Goal: Find specific page/section: Find specific page/section

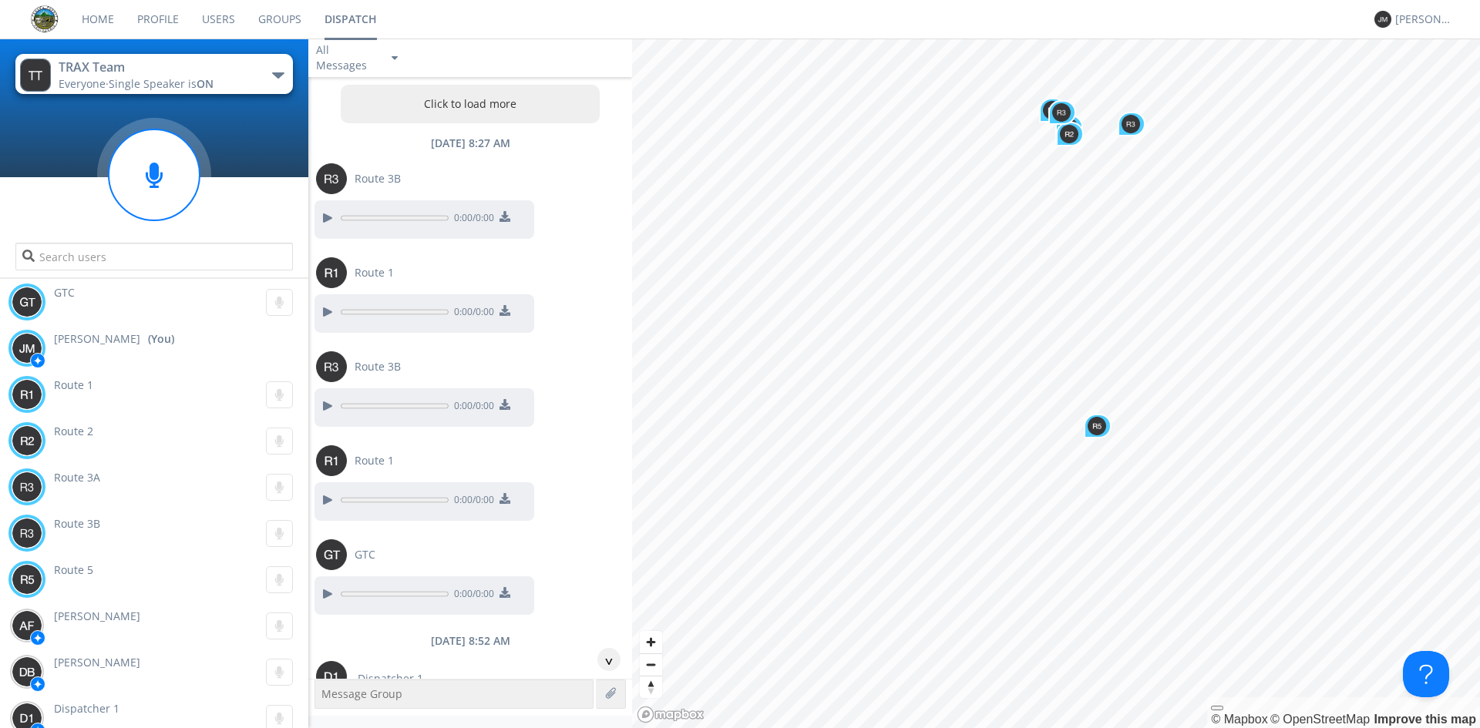
scroll to position [1890, 0]
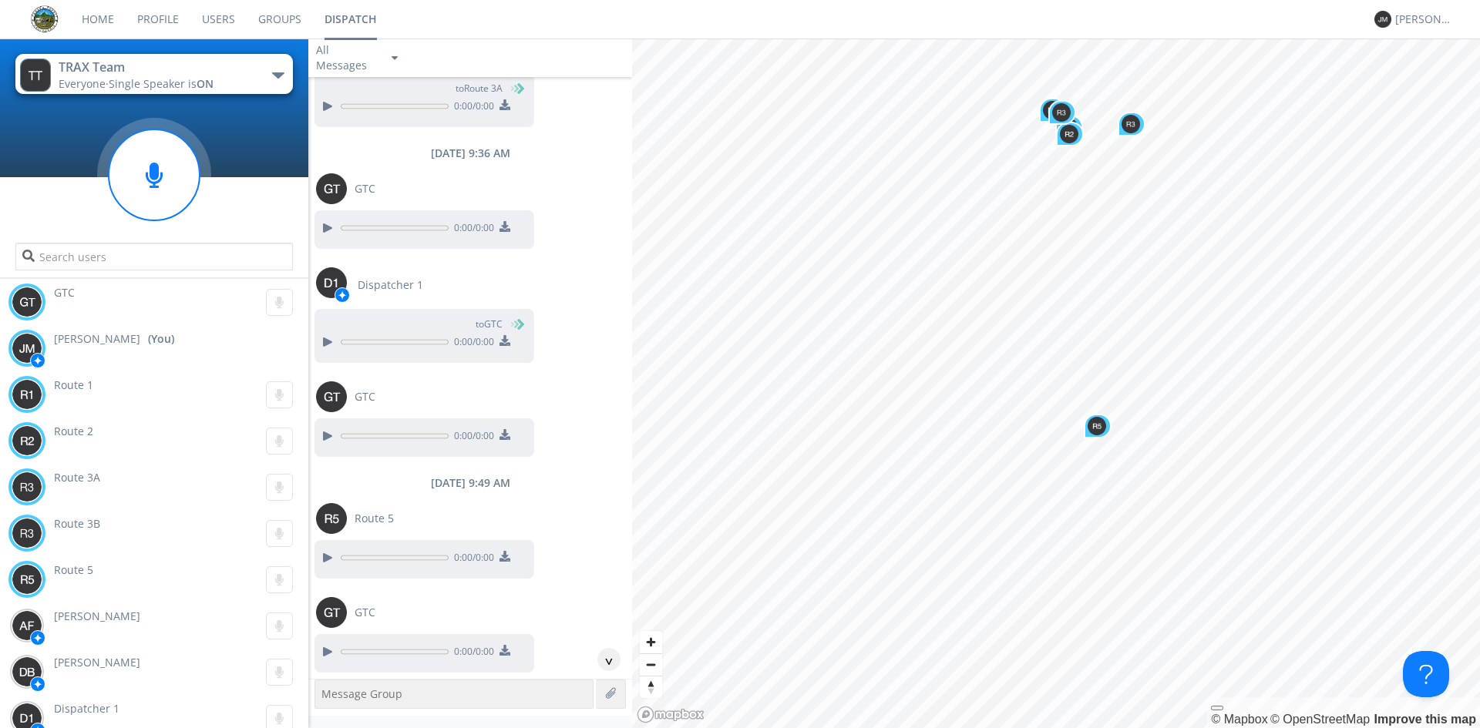
click at [275, 52] on div "TRAX Team Everyone · Single Speaker is ON Paratransit TRAX Team" at bounding box center [154, 158] width 308 height 239
click at [277, 72] on div "button" at bounding box center [278, 75] width 12 height 6
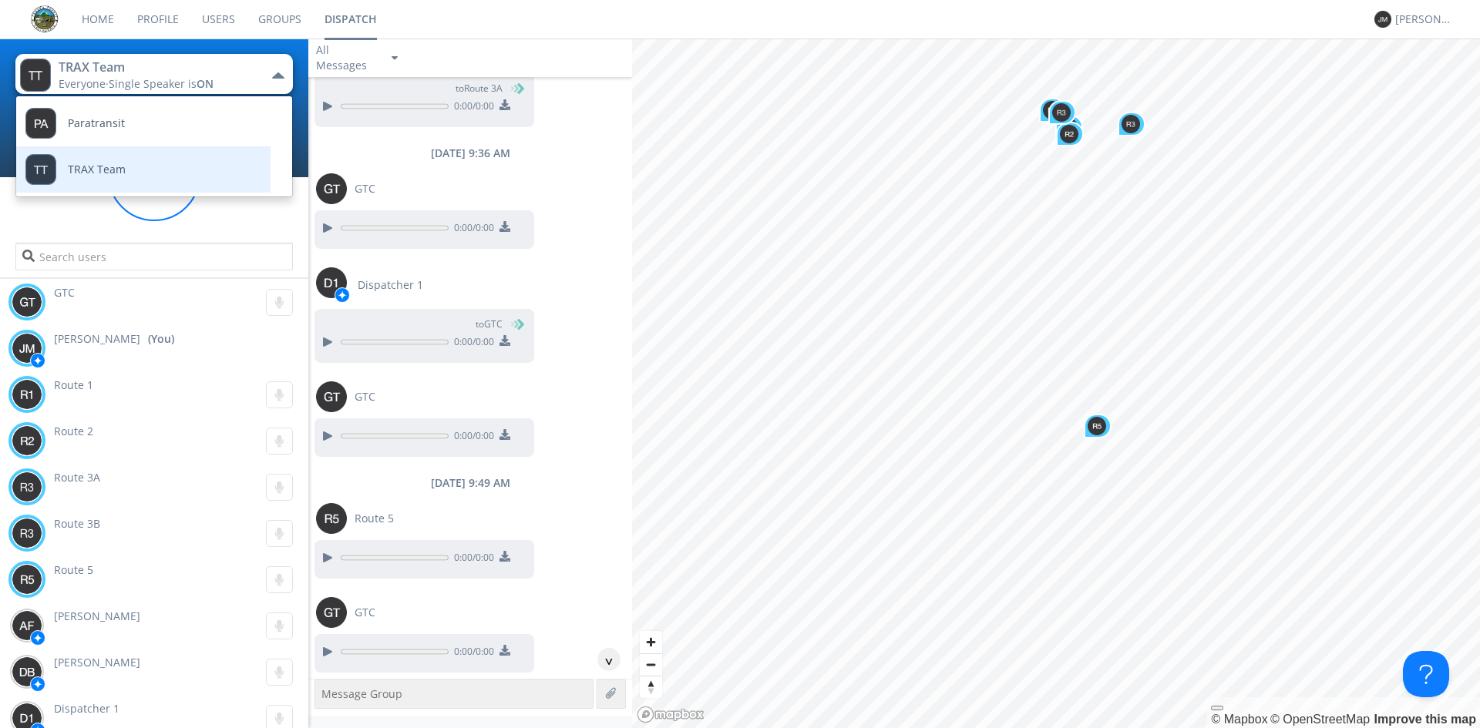
click at [163, 174] on link "TRAX Team" at bounding box center [131, 169] width 231 height 46
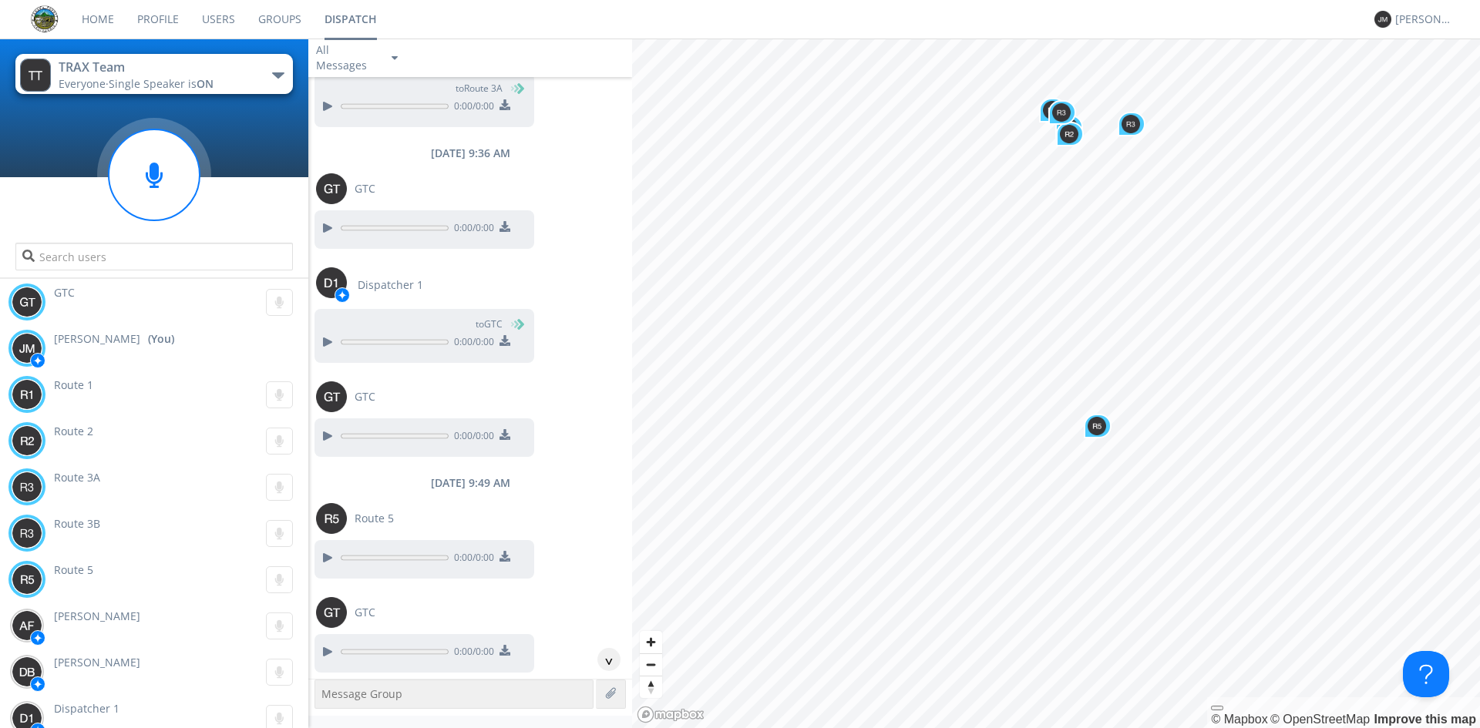
click at [258, 74] on button "TRAX Team Everyone · Single Speaker is ON" at bounding box center [153, 74] width 277 height 40
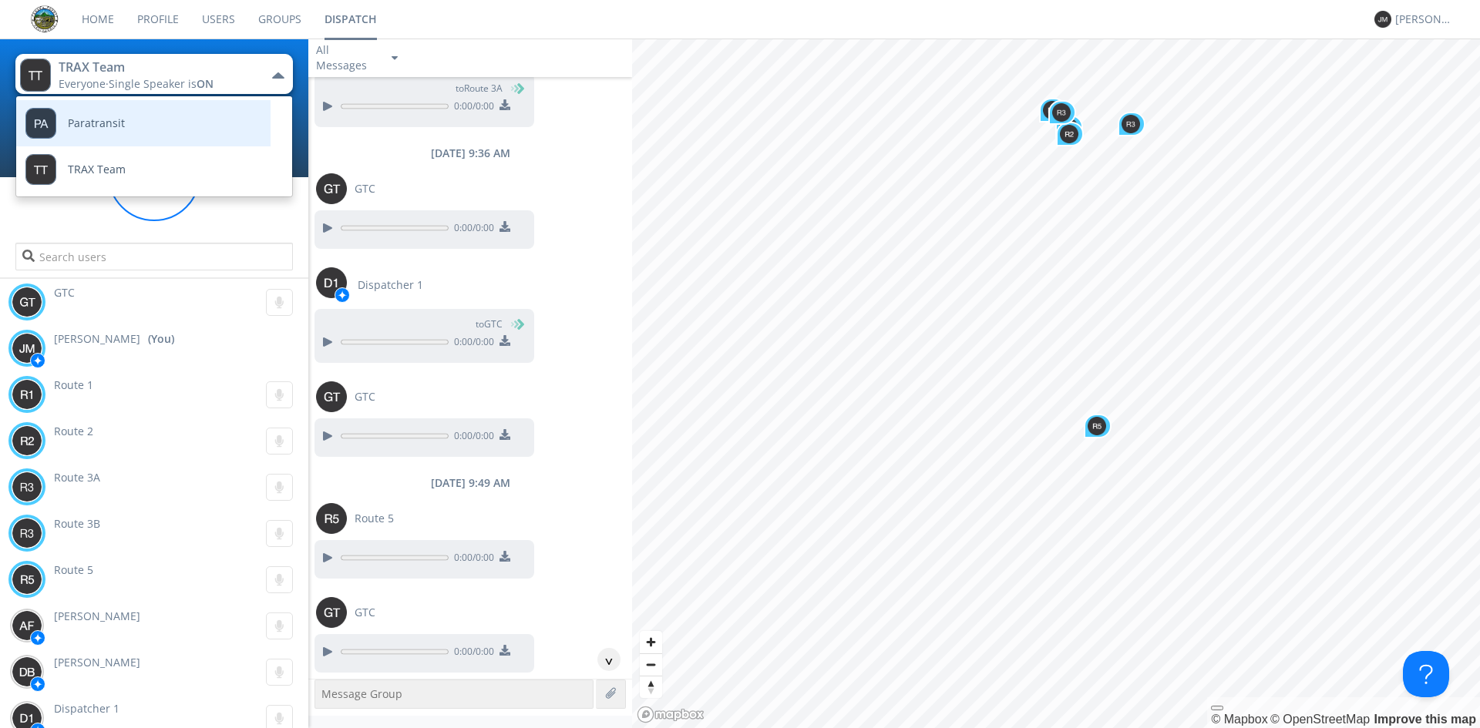
click at [213, 116] on link "Paratransit" at bounding box center [131, 123] width 231 height 46
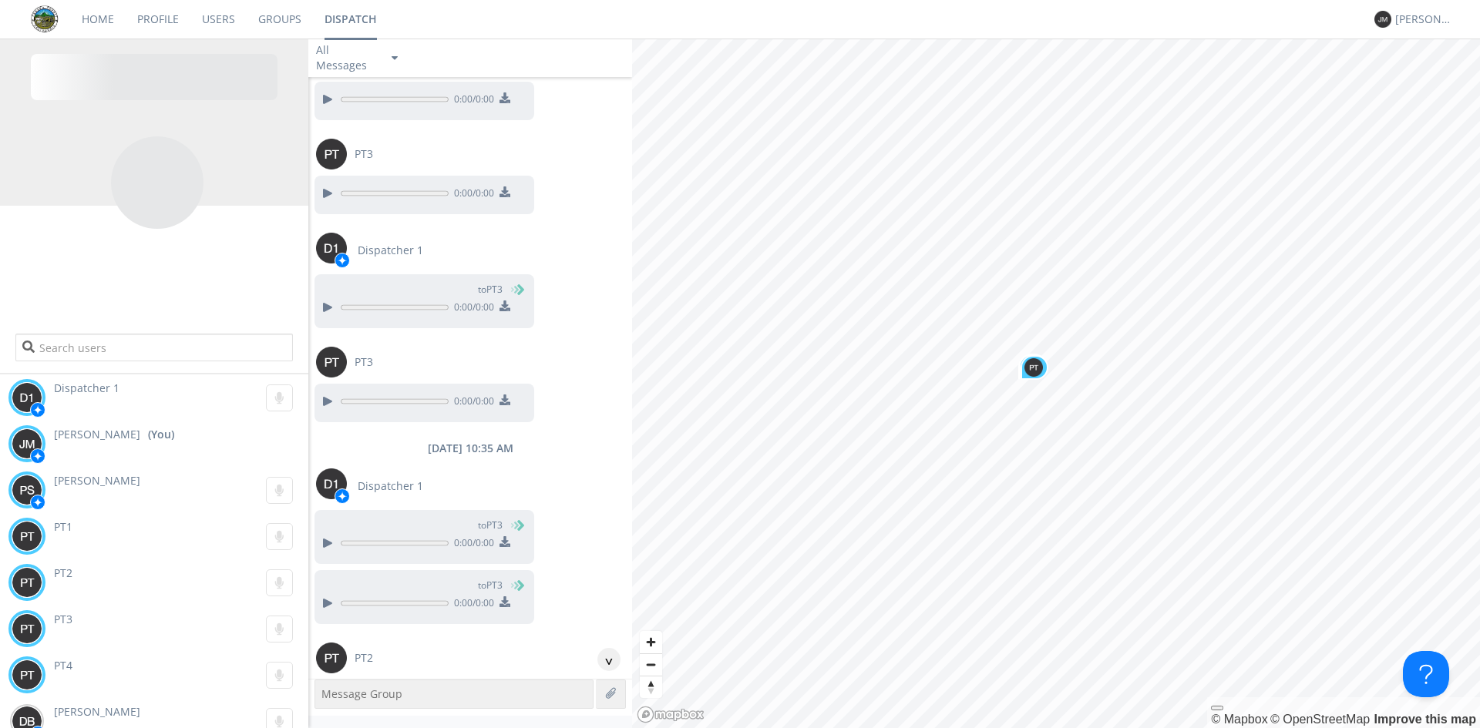
scroll to position [1254, 0]
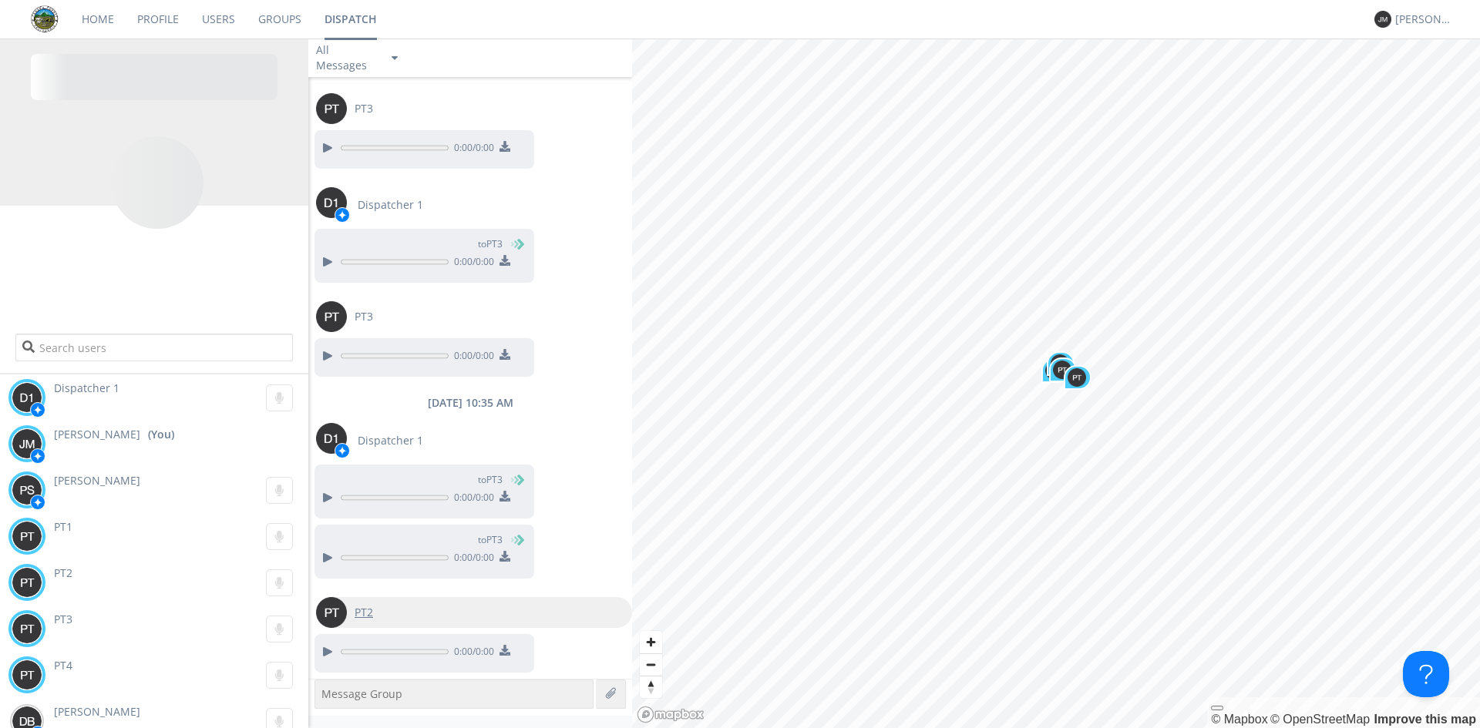
click at [383, 614] on div "PT2" at bounding box center [474, 612] width 316 height 31
type input "PT2"
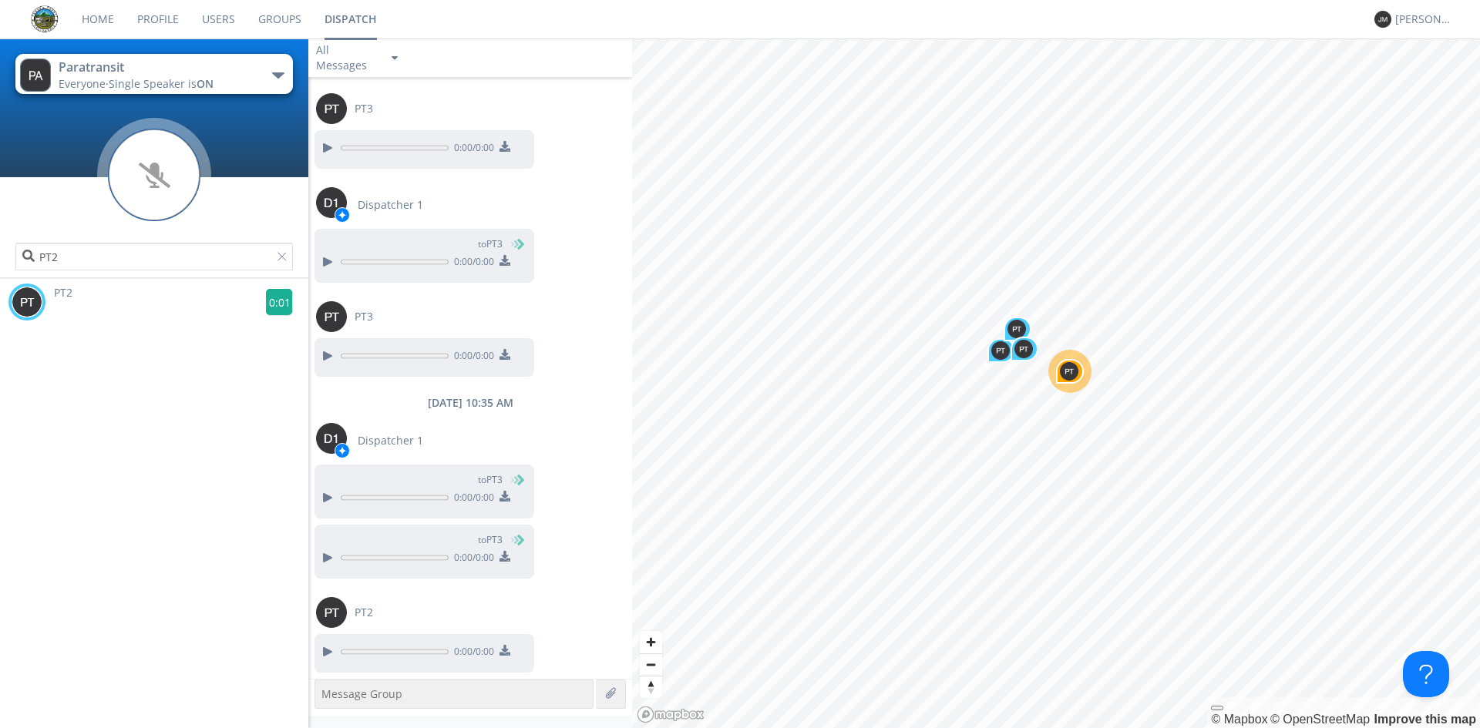
click at [277, 297] on g at bounding box center [279, 302] width 27 height 27
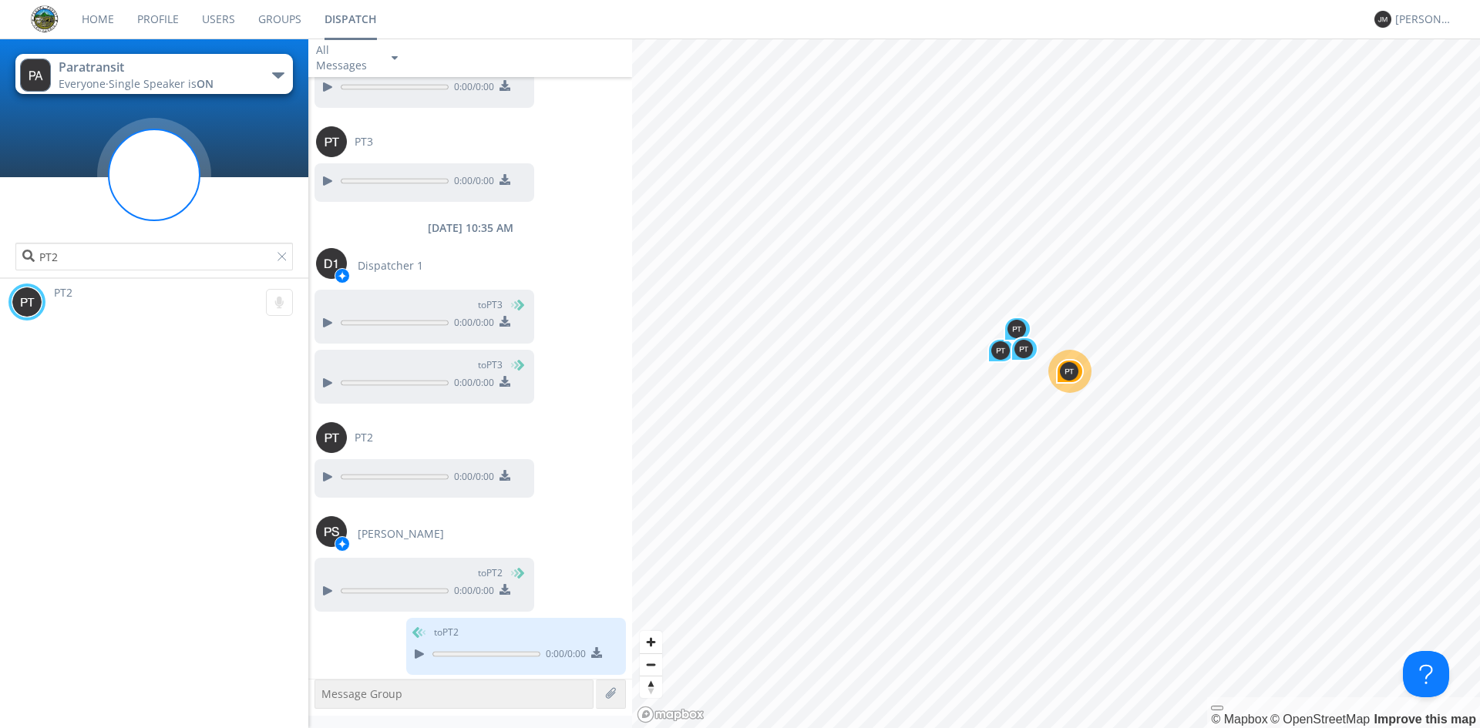
scroll to position [1431, 0]
click at [271, 300] on g at bounding box center [279, 302] width 27 height 27
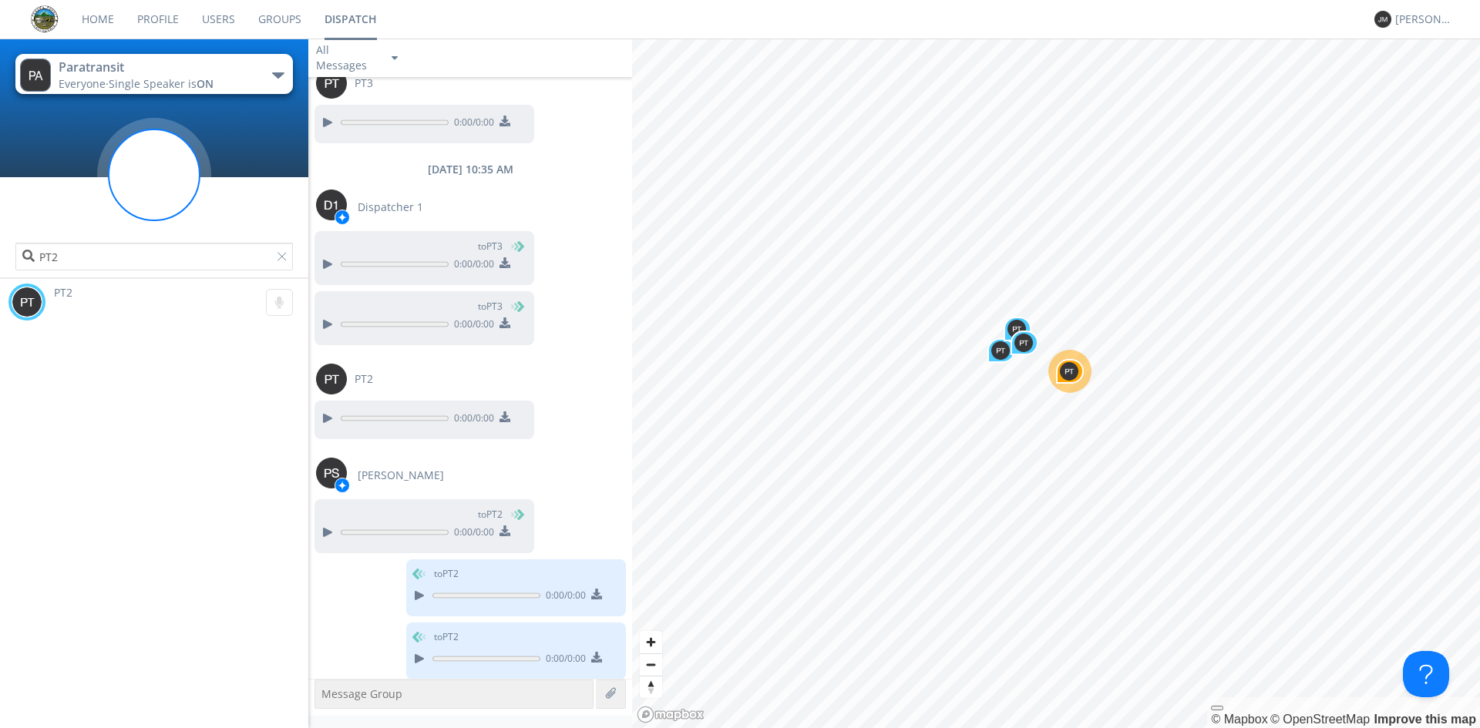
scroll to position [1494, 0]
